Goal: Information Seeking & Learning: Learn about a topic

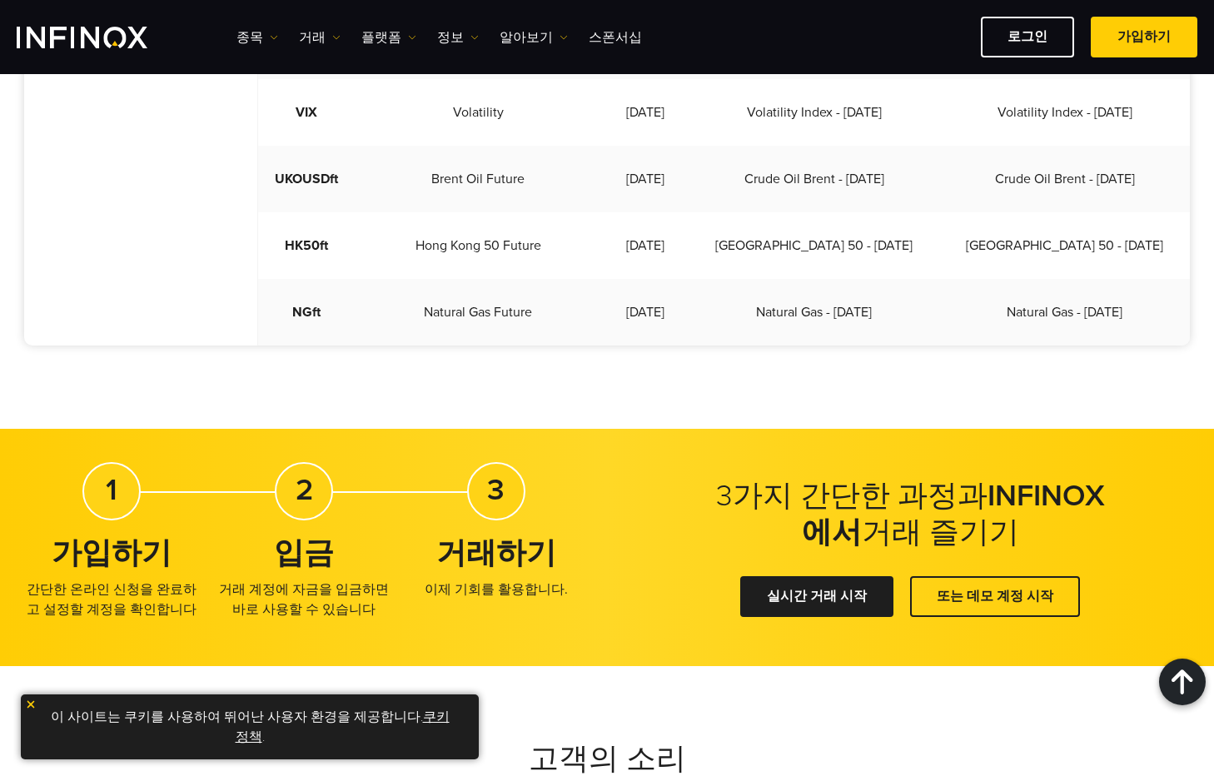
scroll to position [750, 0]
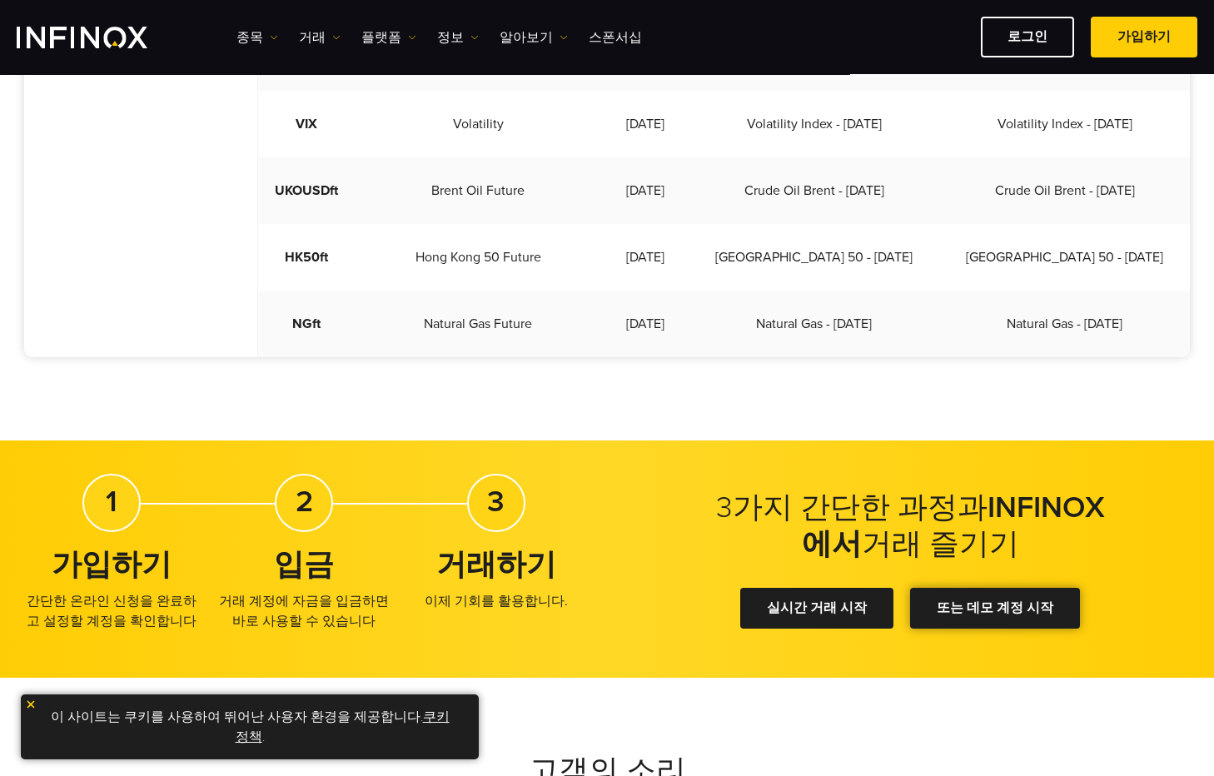
click at [1000, 588] on link "또는 데모 계정 시작" at bounding box center [995, 608] width 170 height 41
